Goal: Information Seeking & Learning: Learn about a topic

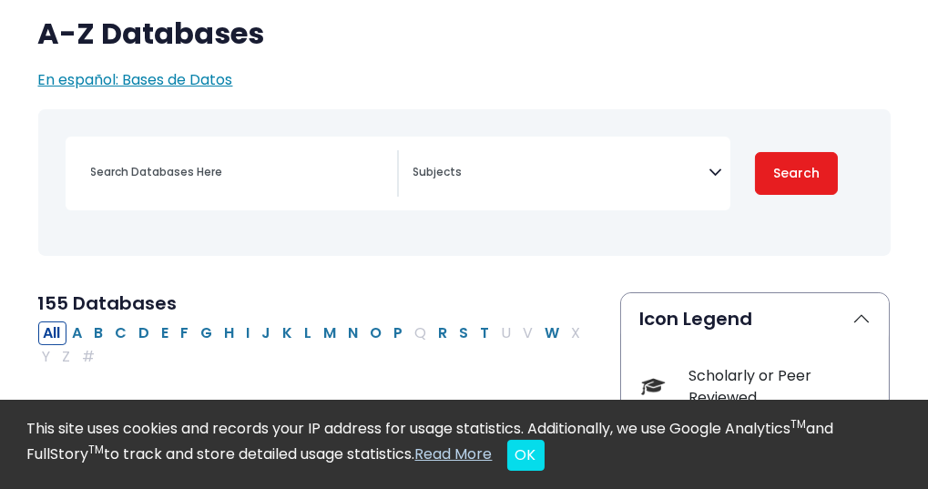
scroll to position [216, 0]
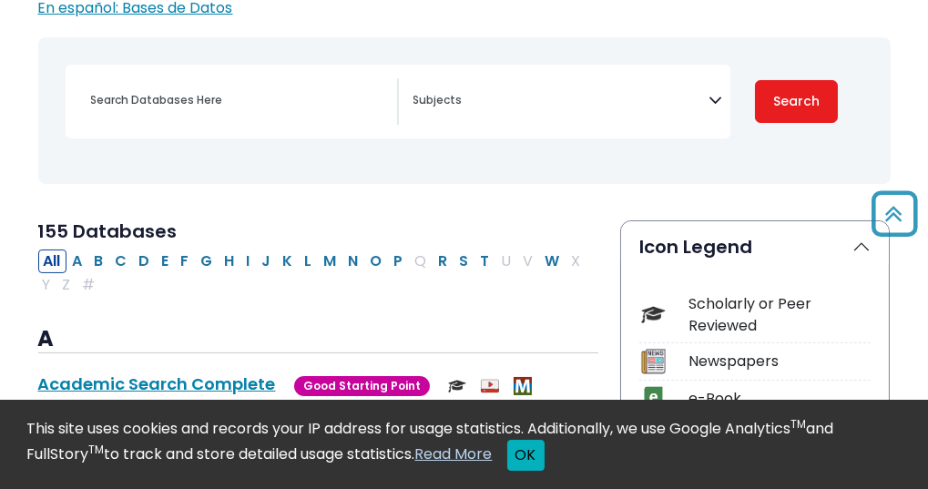
click at [507, 456] on button "OK" at bounding box center [525, 455] width 37 height 31
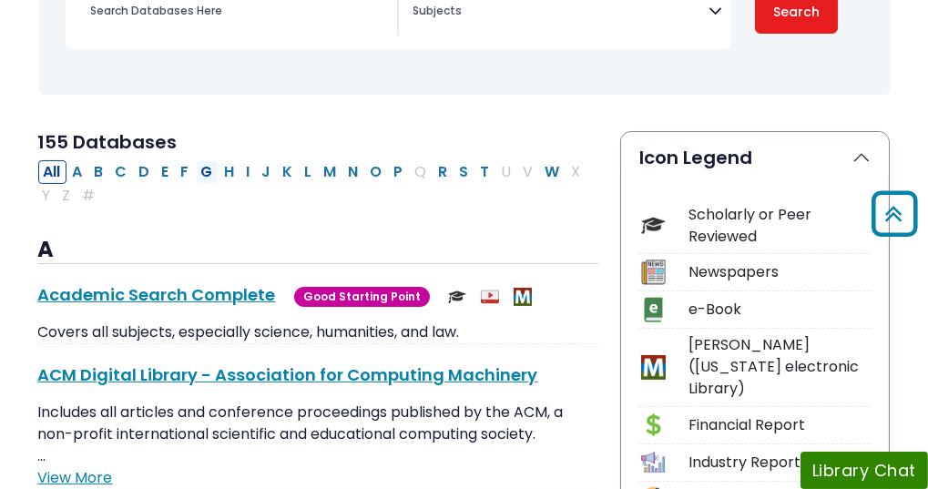
scroll to position [246, 0]
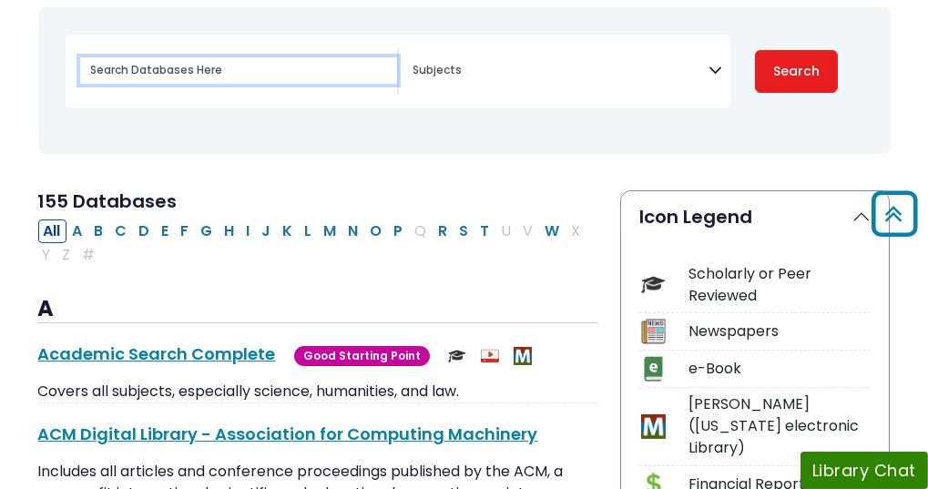
click at [253, 84] on input "Search database by title or keyword" at bounding box center [238, 70] width 317 height 26
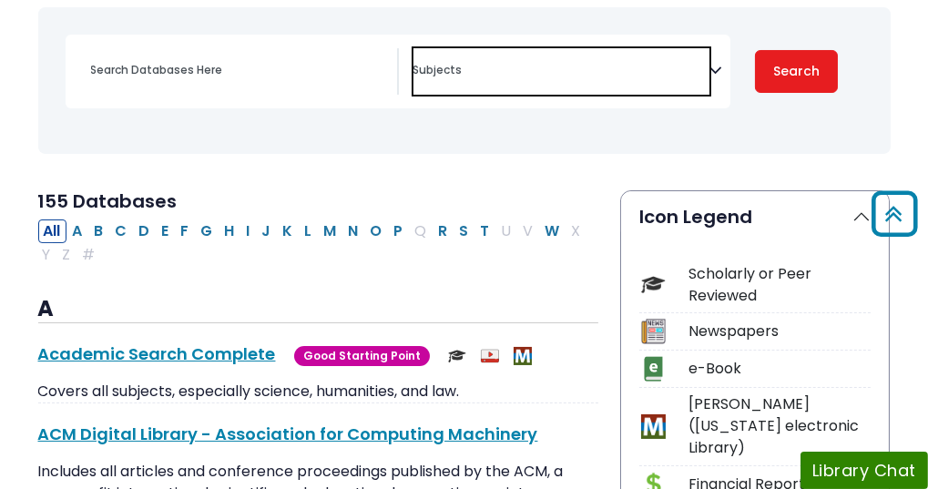
click at [525, 79] on textarea "Search" at bounding box center [561, 72] width 296 height 15
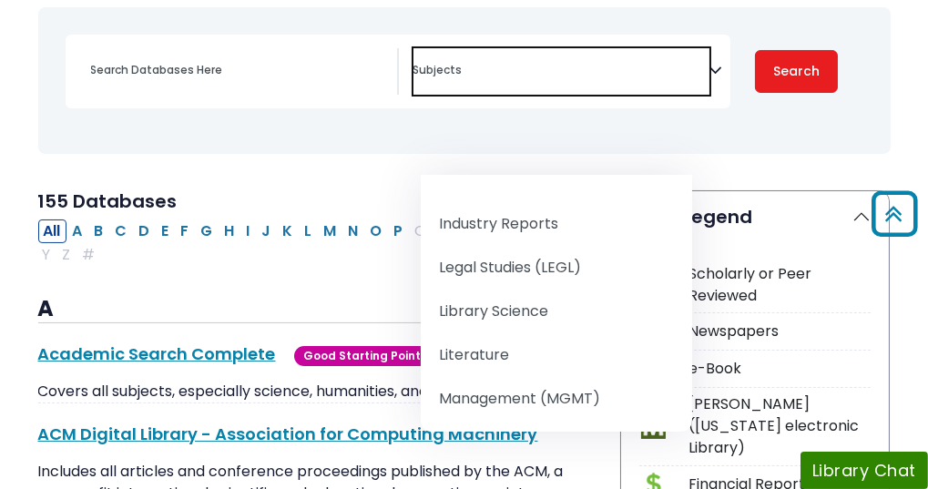
scroll to position [1409, 0]
select select "219062"
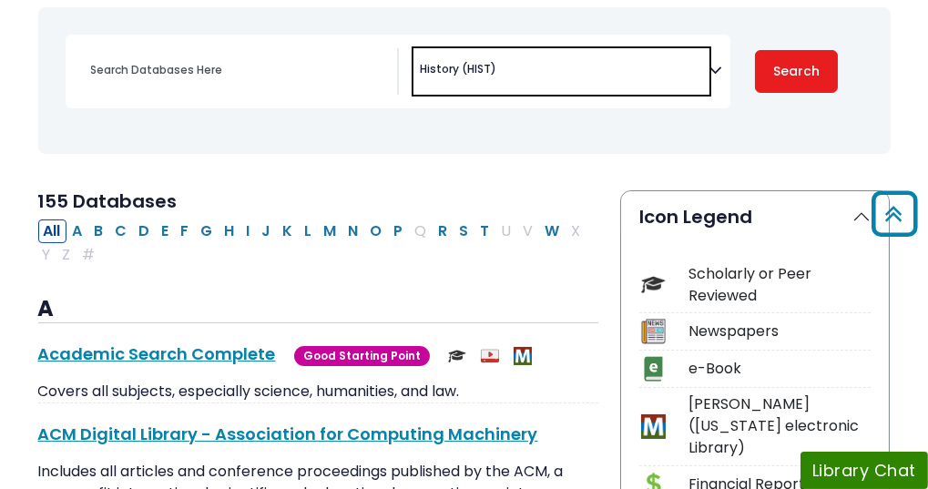
scroll to position [870, 0]
click at [779, 93] on button "Search" at bounding box center [797, 71] width 84 height 43
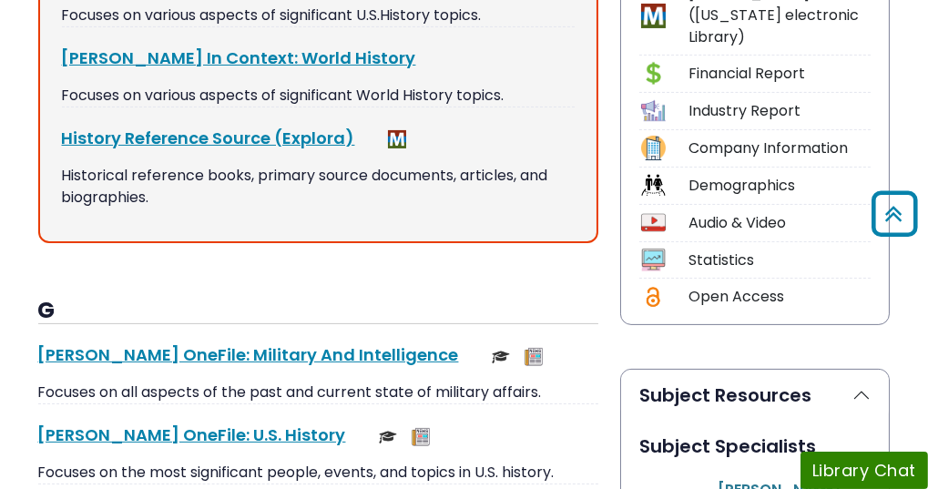
scroll to position [656, 0]
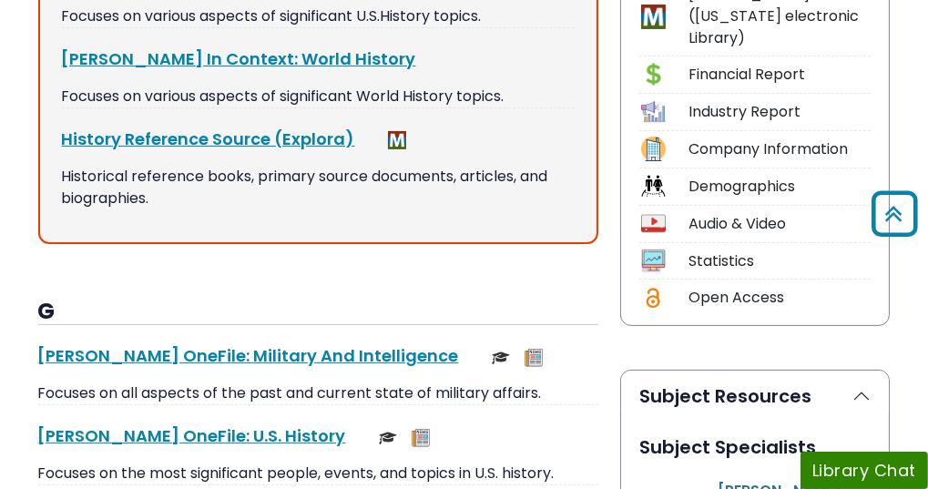
drag, startPoint x: 415, startPoint y: 160, endPoint x: 71, endPoint y: 162, distance: 344.2
click at [71, 162] on div "Best Bets! [PERSON_NAME] In Context: U.S. History This link opens in a new wind…" at bounding box center [318, 68] width 561 height 351
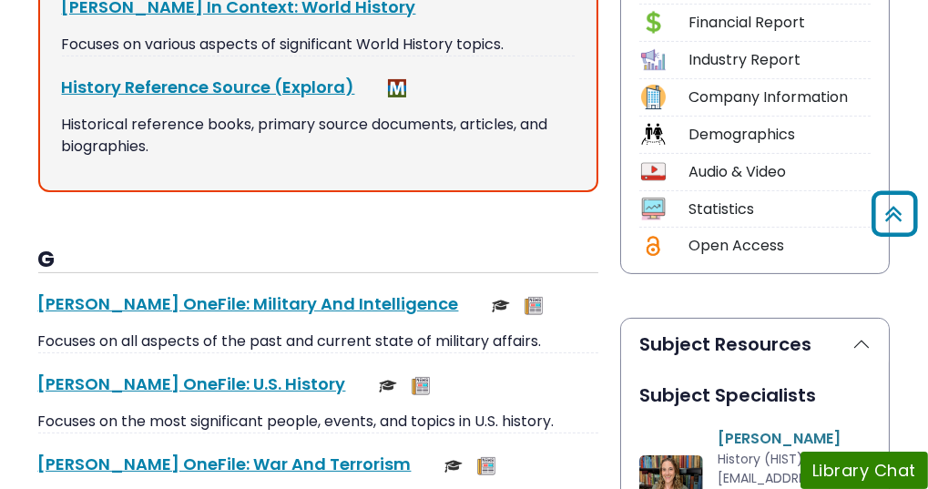
scroll to position [677, 0]
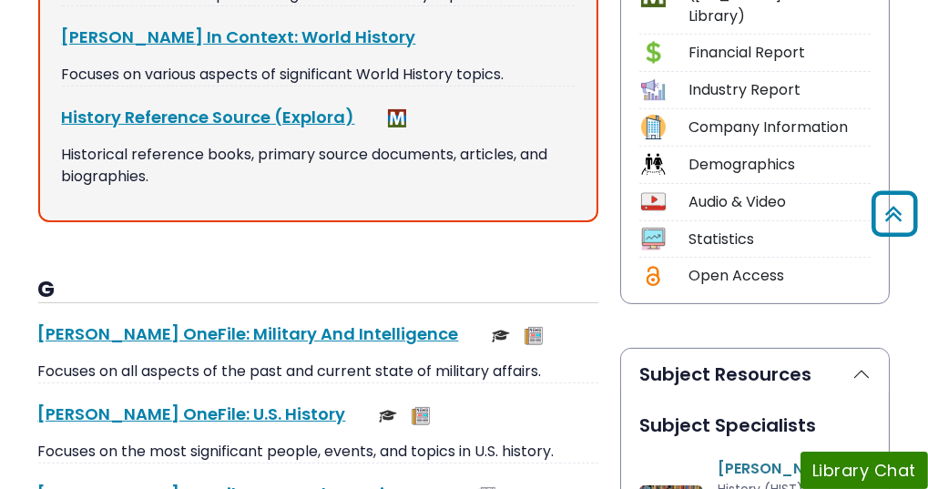
copy link "[PERSON_NAME] In Context: U.S. History"
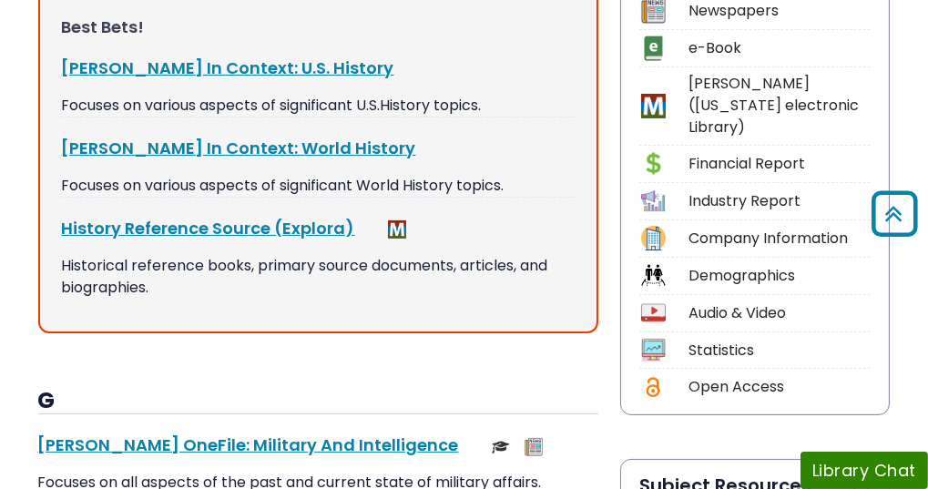
scroll to position [595, 0]
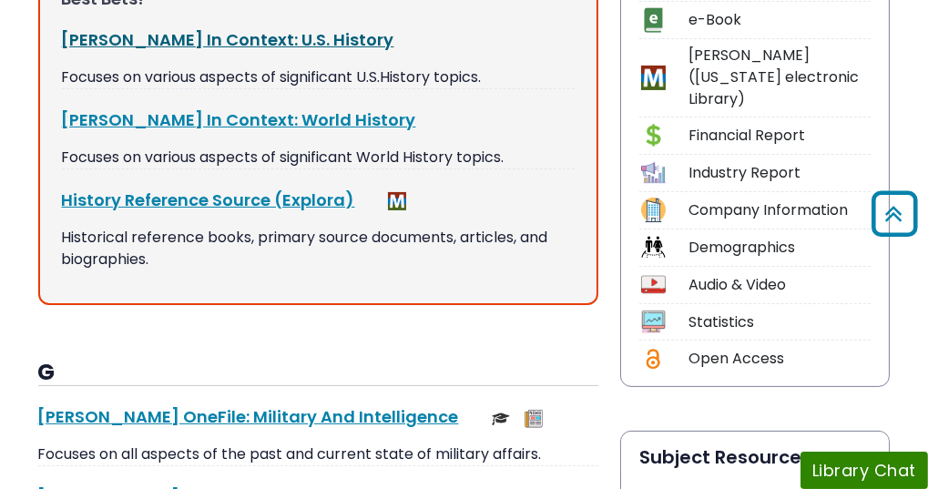
drag, startPoint x: 411, startPoint y: 214, endPoint x: 73, endPoint y: 219, distance: 337.9
click at [72, 219] on div "Best Bets! [PERSON_NAME] In Context: U.S. History This link opens in a new wind…" at bounding box center [318, 129] width 561 height 351
copy link "[PERSON_NAME] In Context: U.S. History"
click at [457, 132] on div "[PERSON_NAME] In Context: World History This link opens in a new window" at bounding box center [319, 119] width 514 height 25
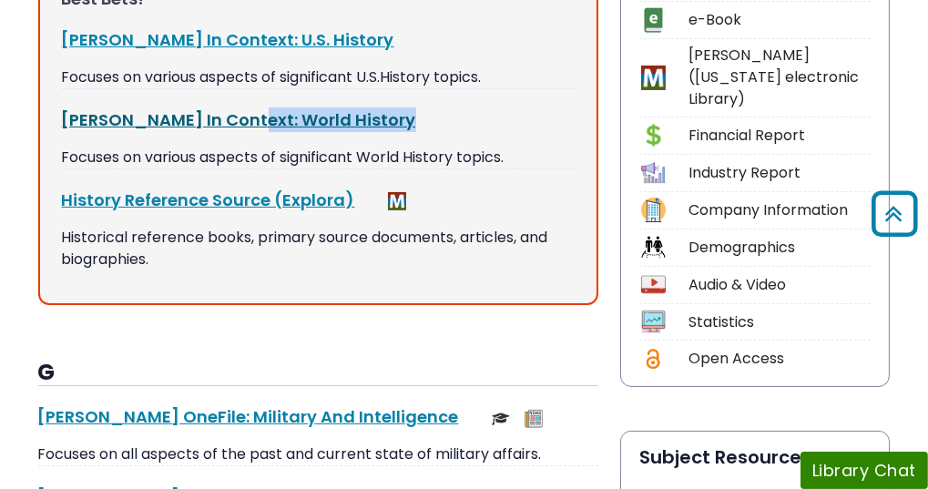
drag, startPoint x: 457, startPoint y: 355, endPoint x: 75, endPoint y: 341, distance: 382.7
click at [75, 132] on div "[PERSON_NAME] In Context: World History This link opens in a new window" at bounding box center [319, 119] width 514 height 25
copy div "[PERSON_NAME] In Context: World History This link opens in a new window"
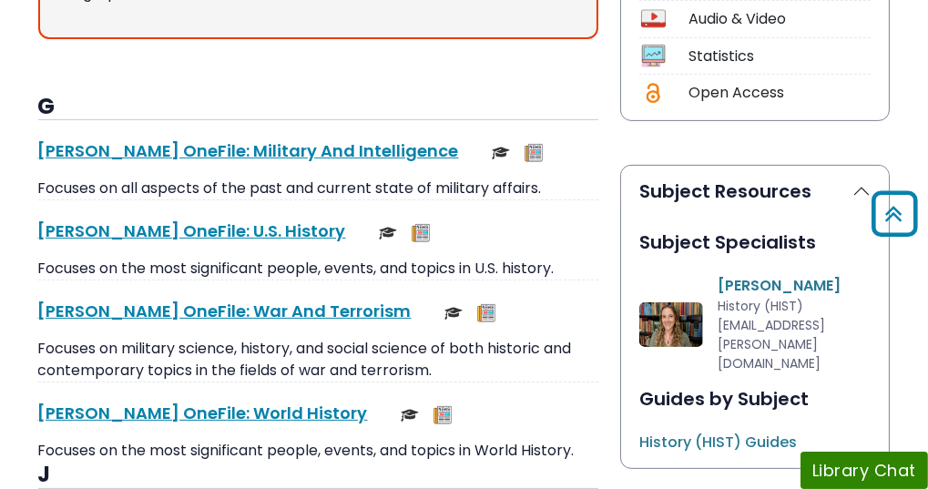
drag, startPoint x: 491, startPoint y: 237, endPoint x: 76, endPoint y: 236, distance: 415.2
copy div "History Reference Source (Explora) This link opens in a new window"
